Goal: Task Accomplishment & Management: Use online tool/utility

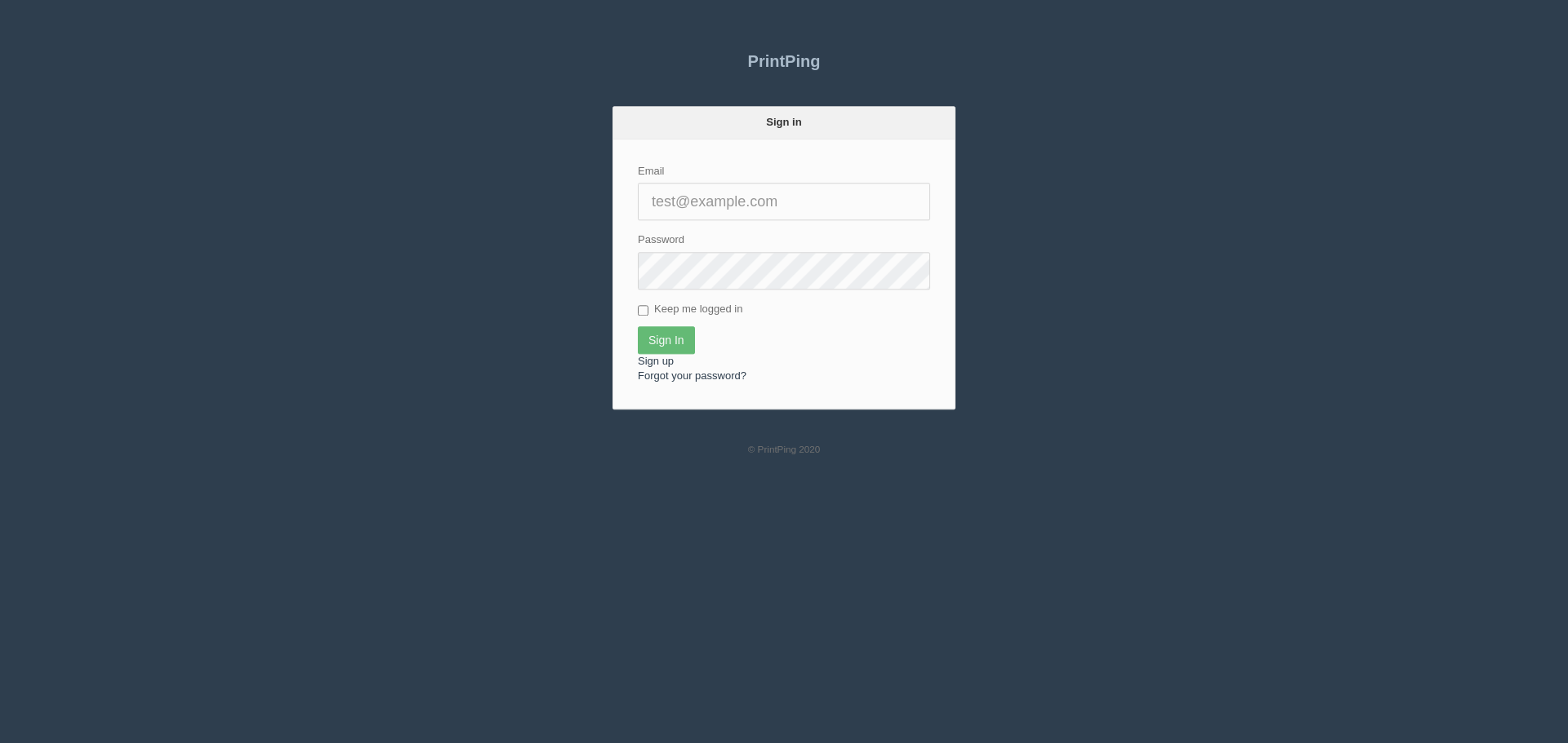
type input "[EMAIL_ADDRESS][DOMAIN_NAME]"
click at [665, 337] on input "Sign In" at bounding box center [667, 340] width 57 height 28
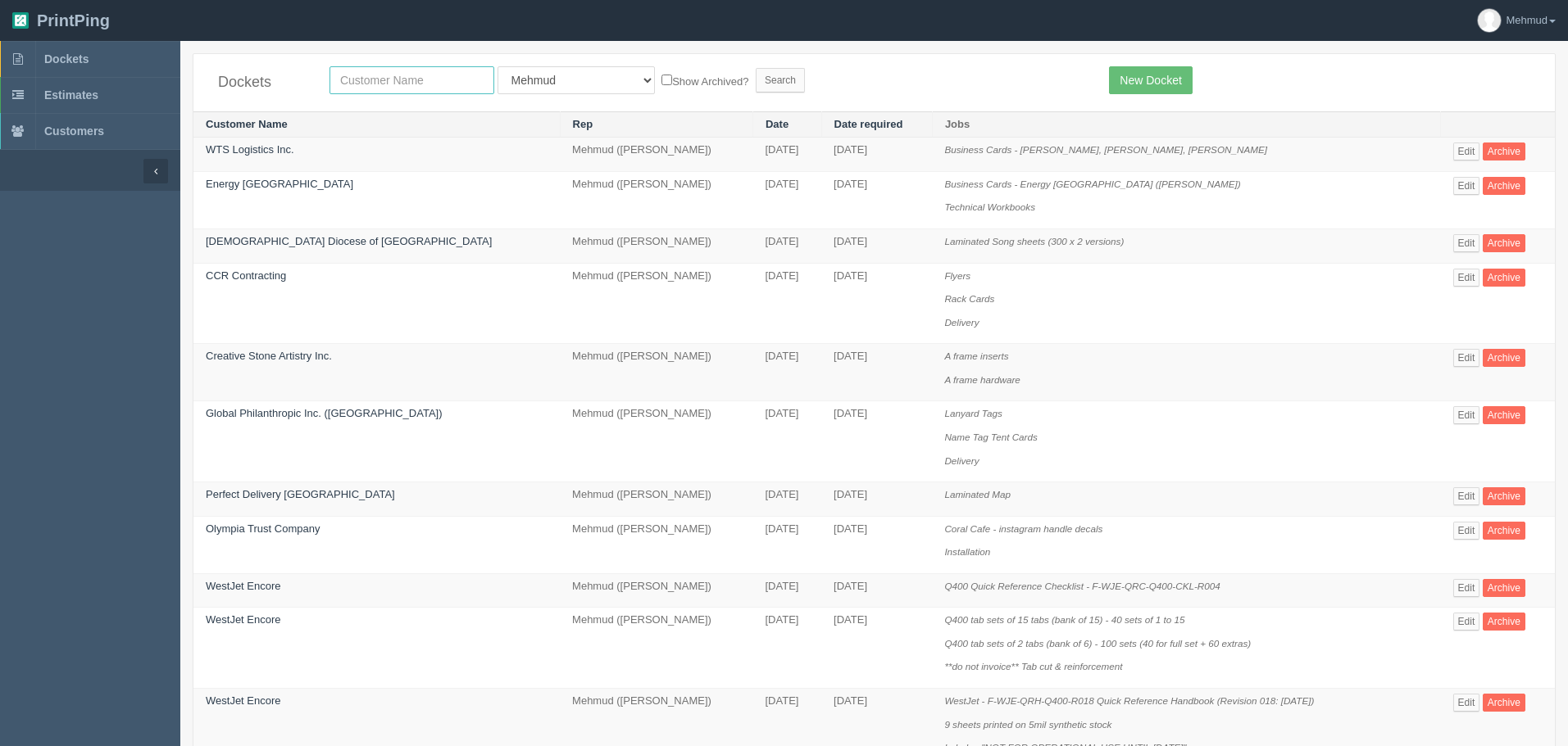
click at [386, 81] on input "text" at bounding box center [412, 80] width 164 height 28
type input "nutrien"
click at [756, 80] on input "Search" at bounding box center [780, 80] width 49 height 25
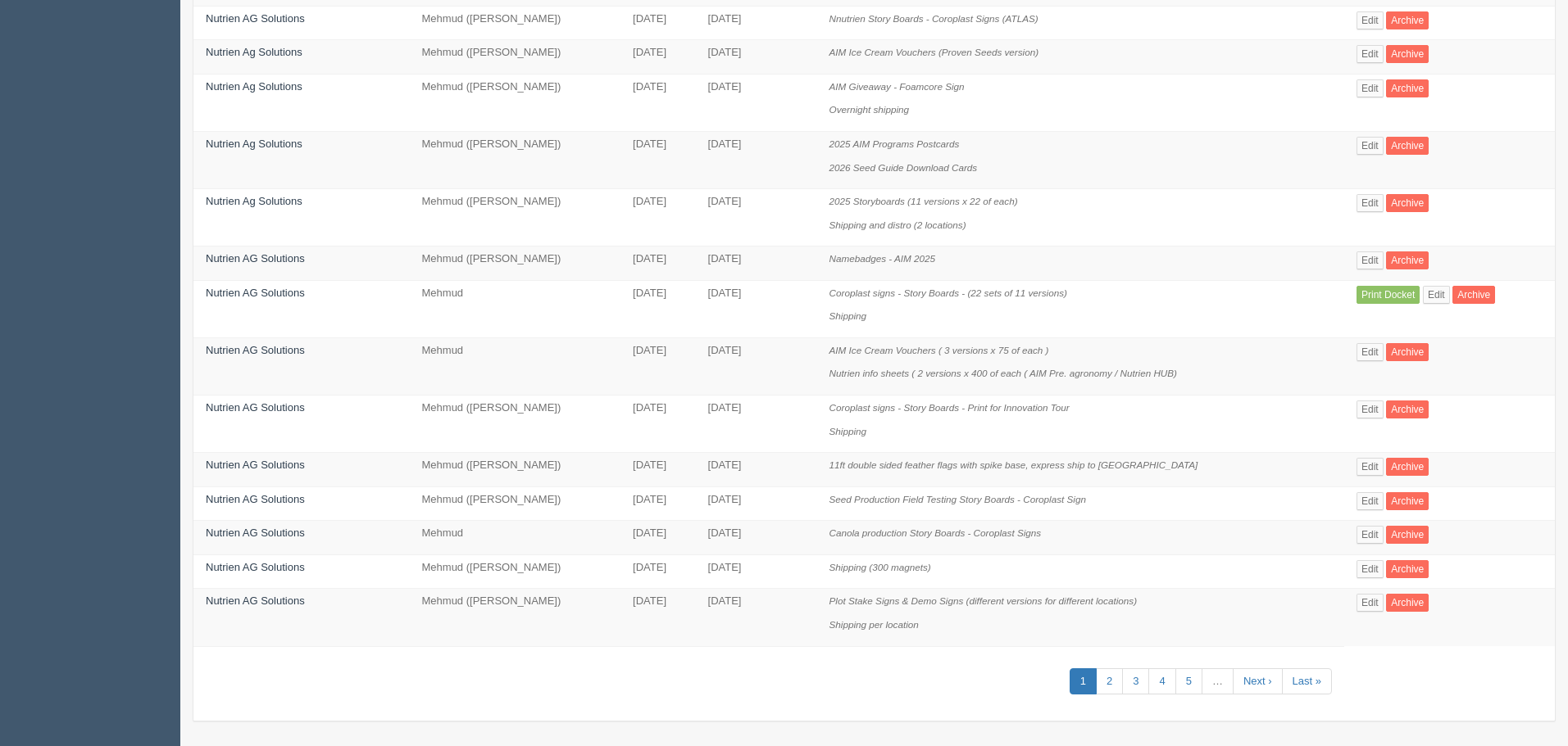
scroll to position [768, 0]
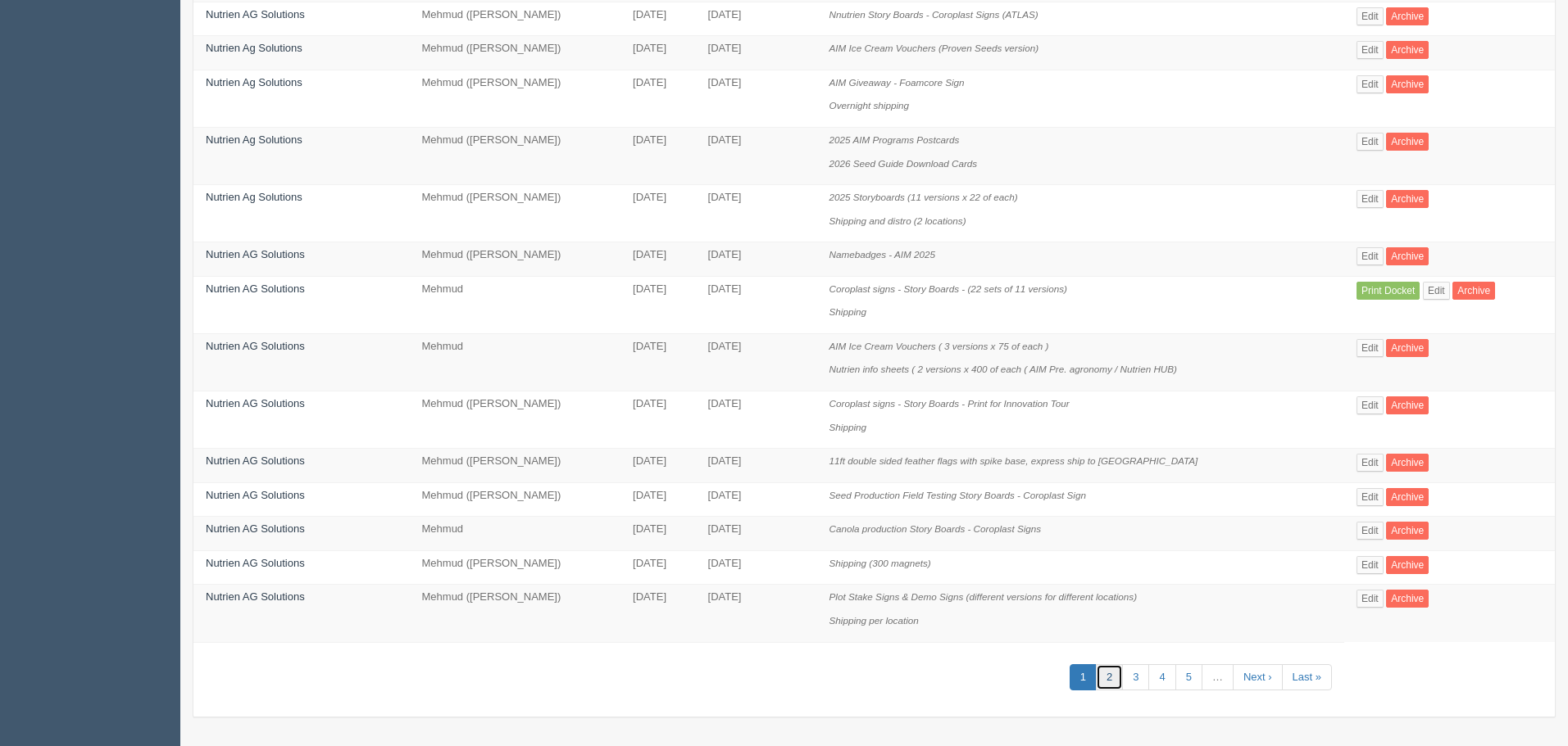
click at [1114, 677] on link "2" at bounding box center [1110, 678] width 27 height 27
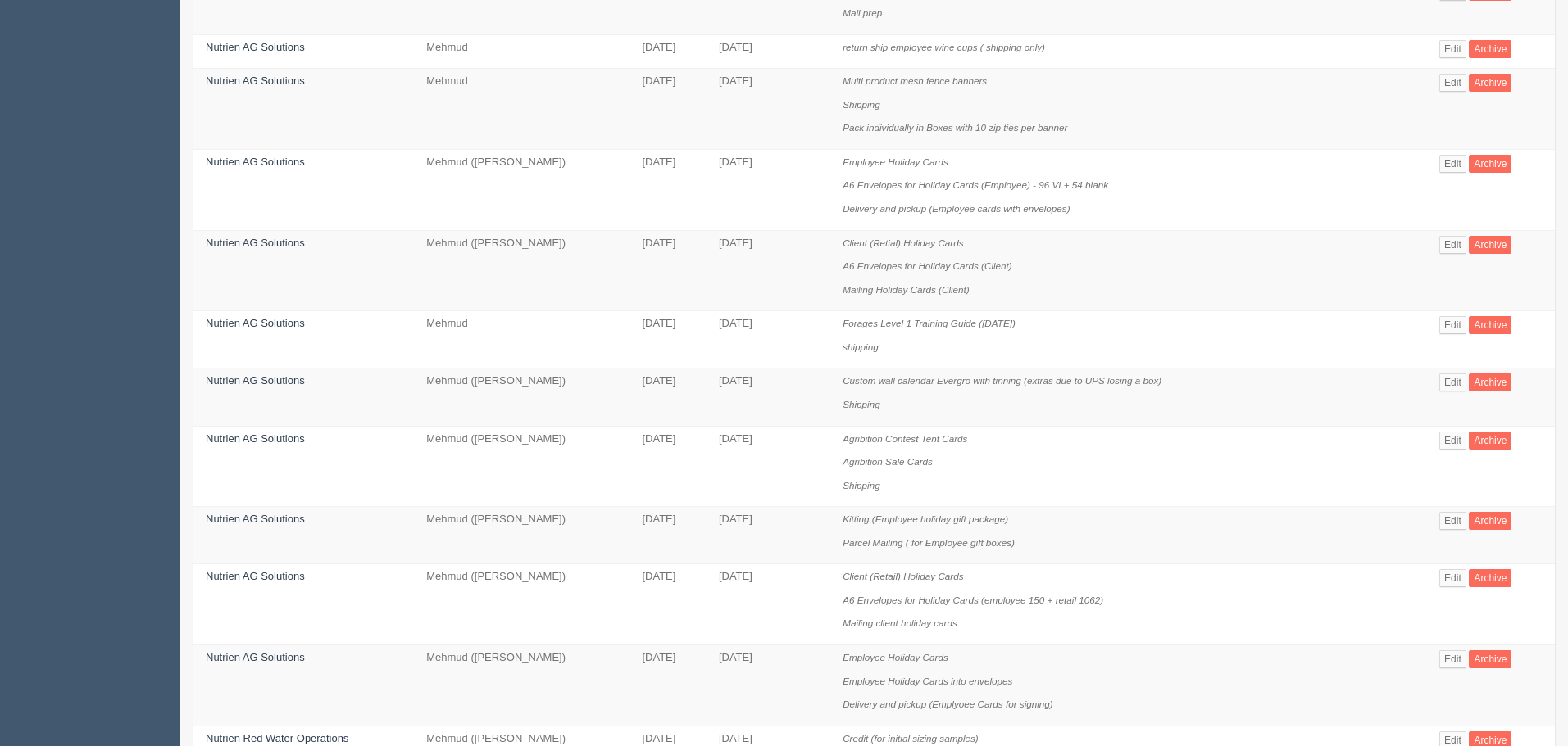
scroll to position [983, 0]
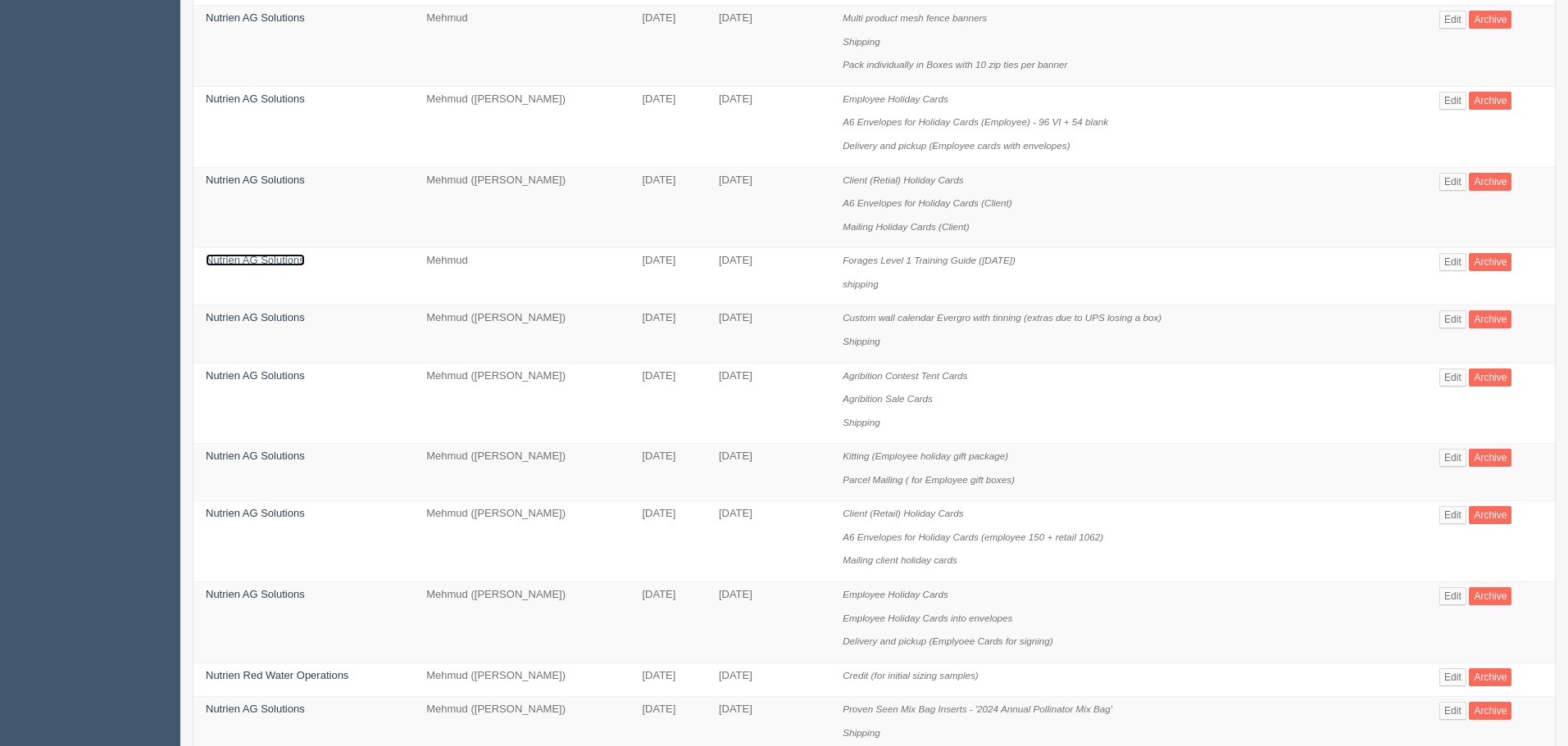
click at [288, 260] on link "Nutrien AG Solutions" at bounding box center [255, 260] width 99 height 13
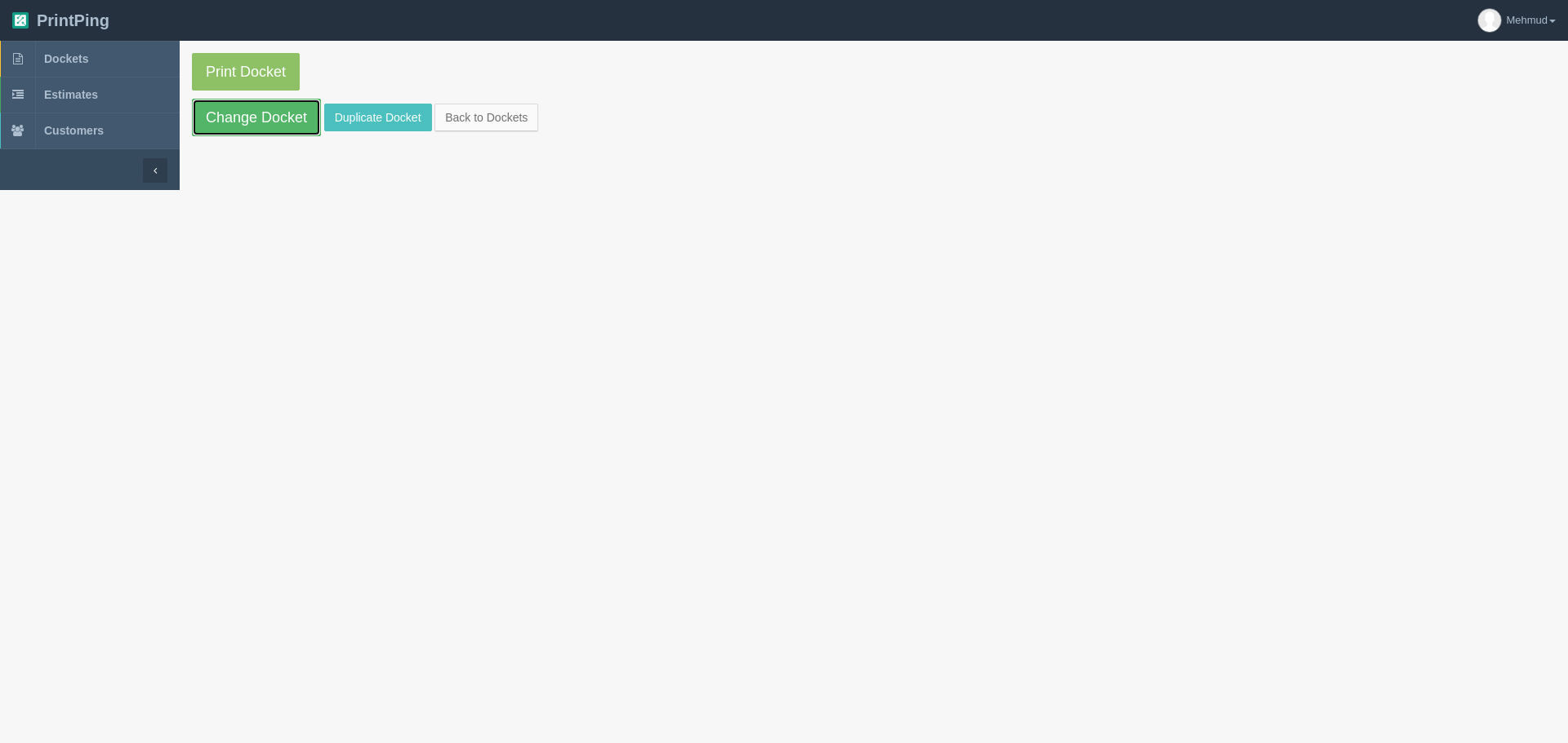
click at [285, 120] on link "Change Docket" at bounding box center [256, 117] width 129 height 38
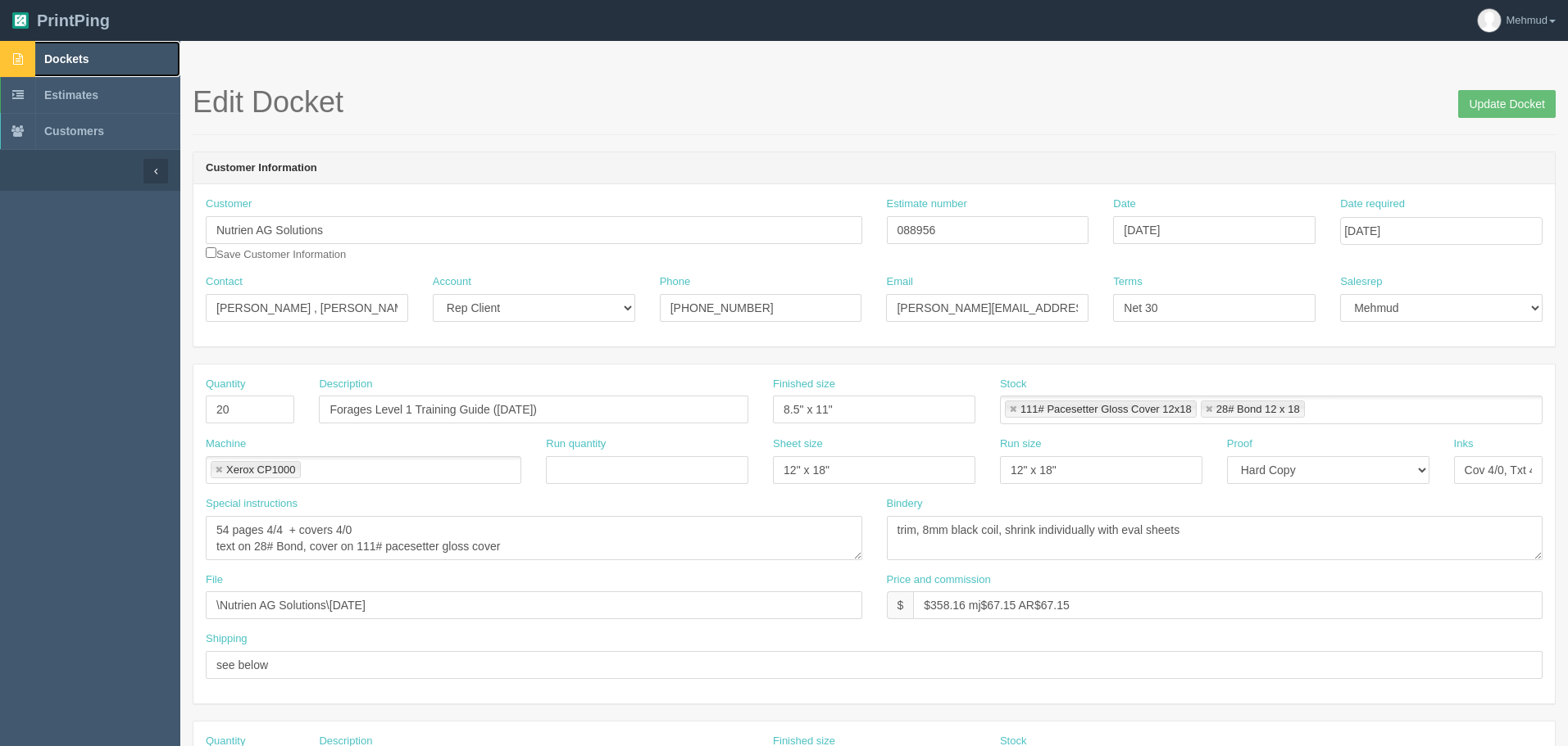
click at [77, 54] on span "Dockets" at bounding box center [66, 58] width 44 height 13
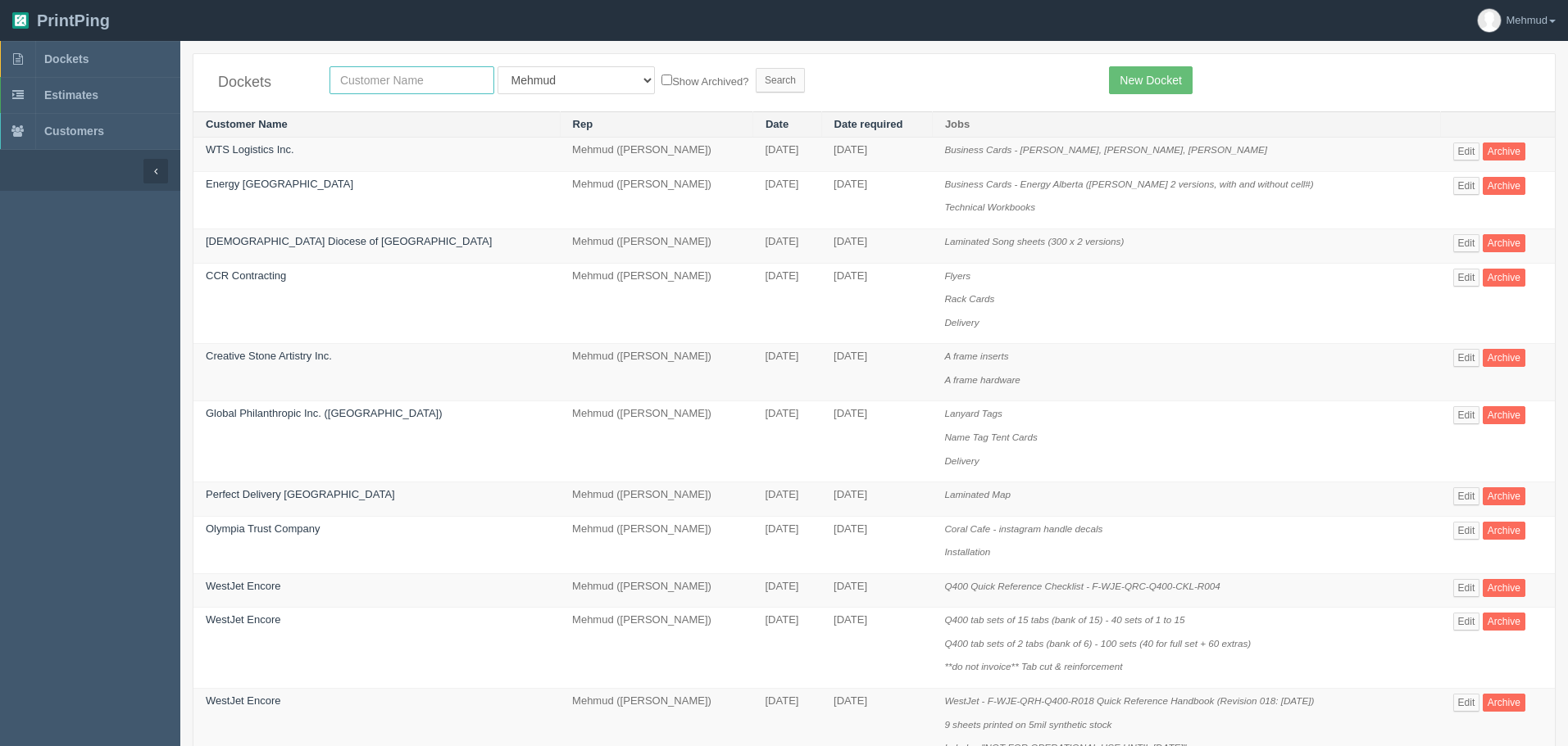
click at [362, 81] on input "text" at bounding box center [412, 80] width 164 height 28
type input "big sky"
click at [756, 75] on input "Search" at bounding box center [780, 80] width 49 height 25
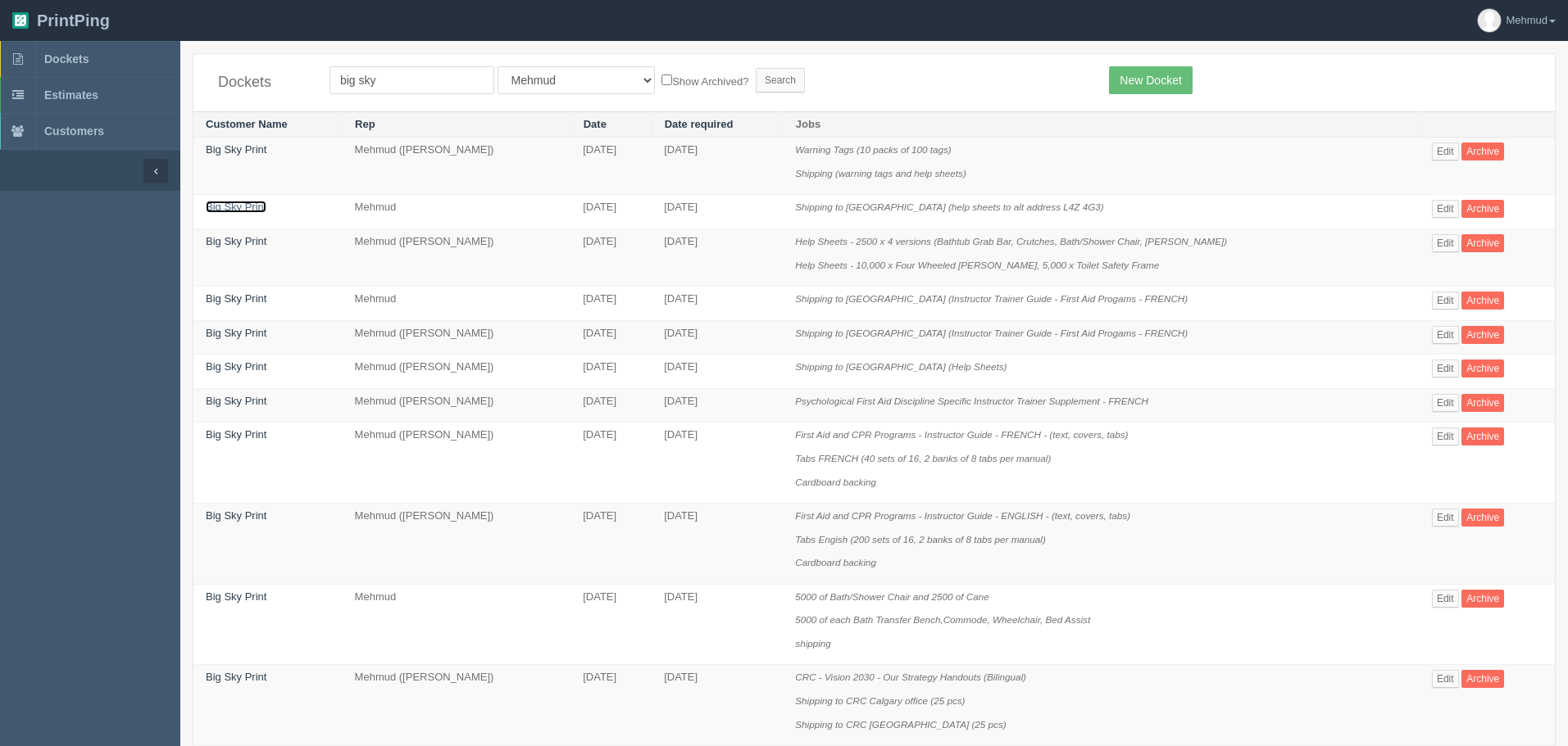
click at [241, 212] on link "Big Sky Print" at bounding box center [236, 207] width 61 height 13
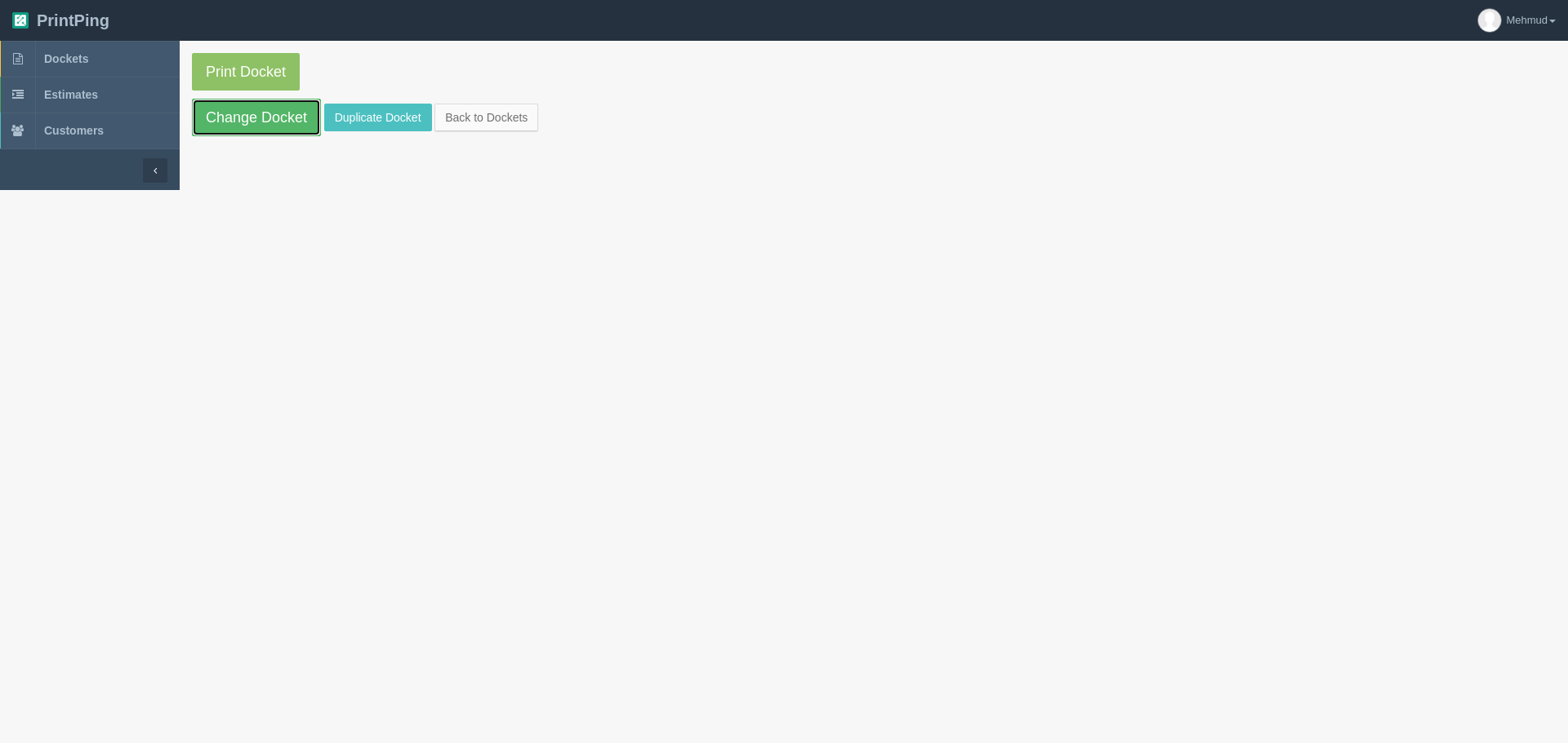
click at [271, 117] on link "Change Docket" at bounding box center [256, 117] width 129 height 38
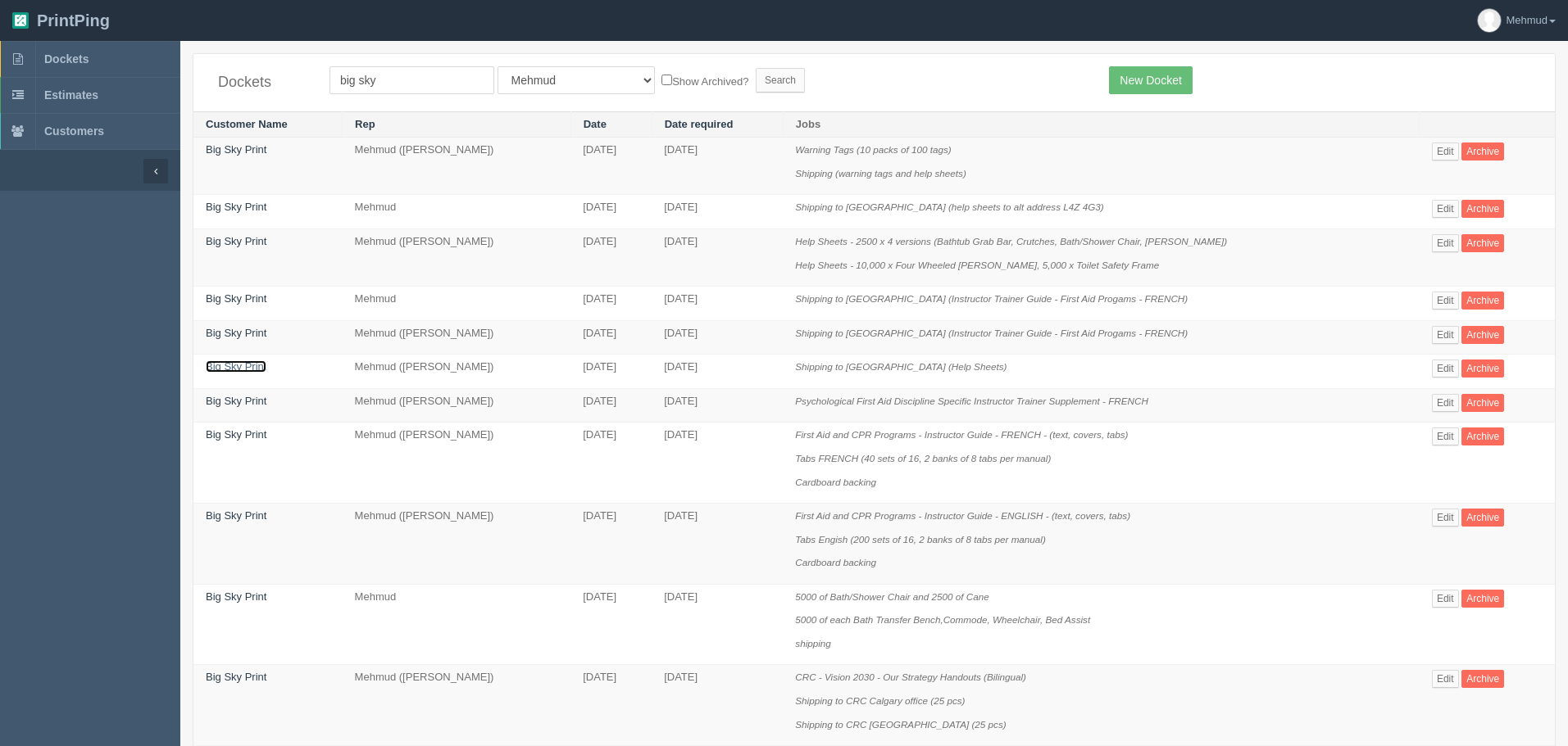
click at [221, 366] on link "Big Sky Print" at bounding box center [236, 367] width 61 height 13
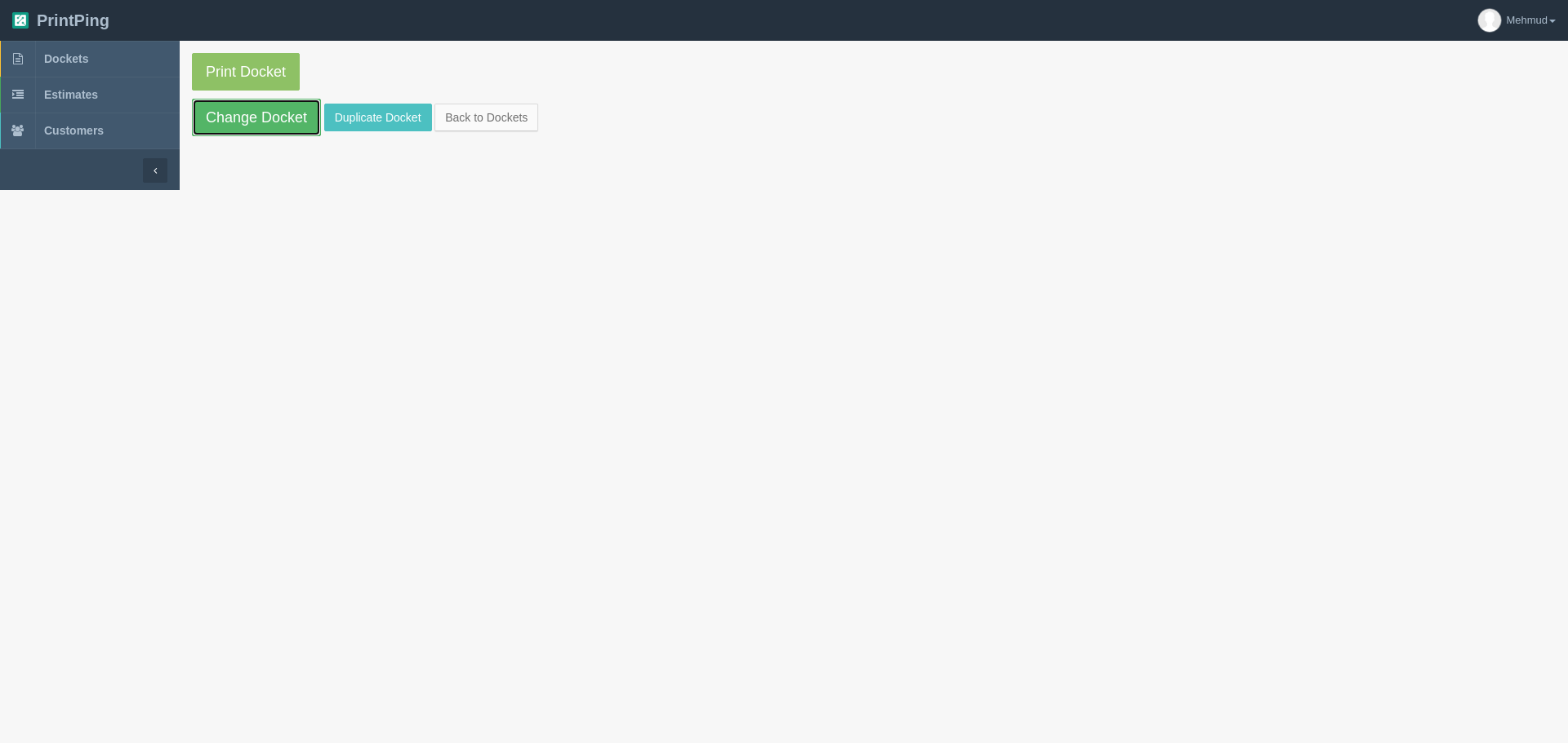
click at [289, 113] on link "Change Docket" at bounding box center [256, 117] width 129 height 38
